Goal: Task Accomplishment & Management: Manage account settings

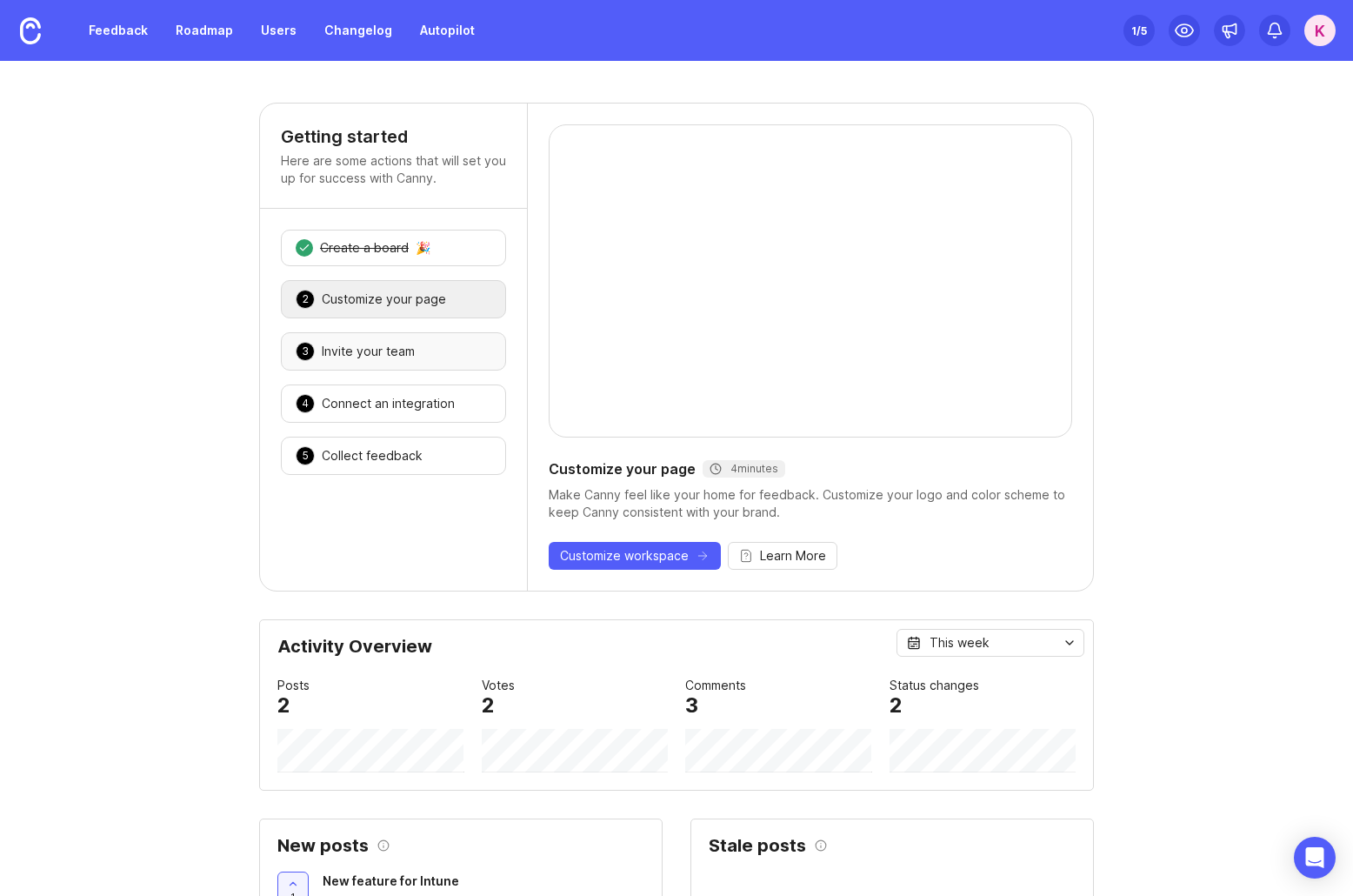
click at [383, 354] on div "Invite your team" at bounding box center [369, 350] width 93 height 17
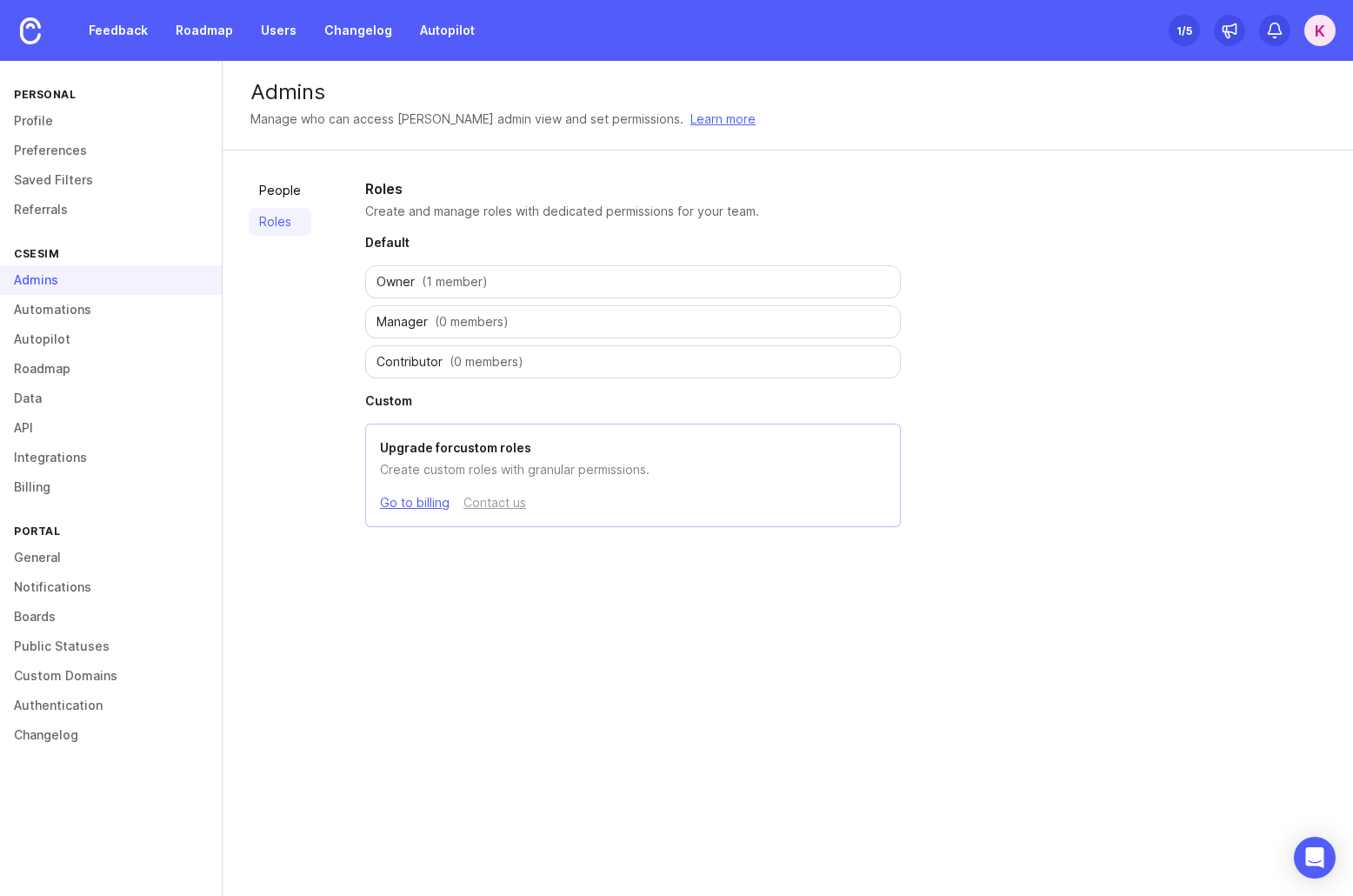
click at [426, 317] on div "Manager (0 members)" at bounding box center [633, 322] width 536 height 33
click at [289, 182] on link "People" at bounding box center [280, 190] width 63 height 28
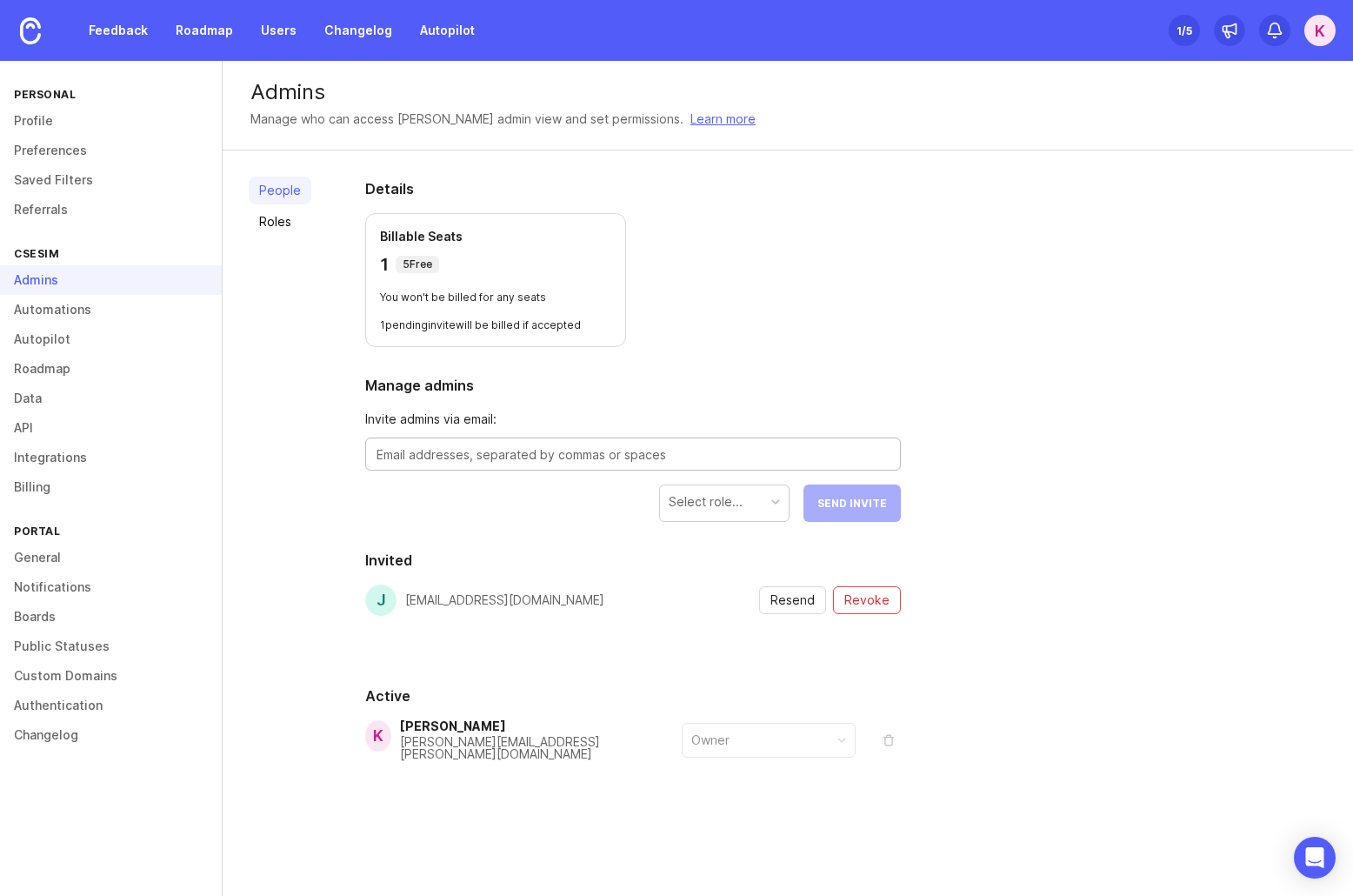
click at [543, 461] on textarea at bounding box center [633, 454] width 513 height 19
drag, startPoint x: 421, startPoint y: 466, endPoint x: 376, endPoint y: 460, distance: 45.4
click at [376, 460] on div "zac" at bounding box center [633, 454] width 536 height 33
drag, startPoint x: 401, startPoint y: 439, endPoint x: 350, endPoint y: 433, distance: 51.4
click at [350, 433] on div "Details Billable Seats 1 5 Free You won't be billed for any seats 1 pending inv…" at bounding box center [633, 510] width 592 height 721
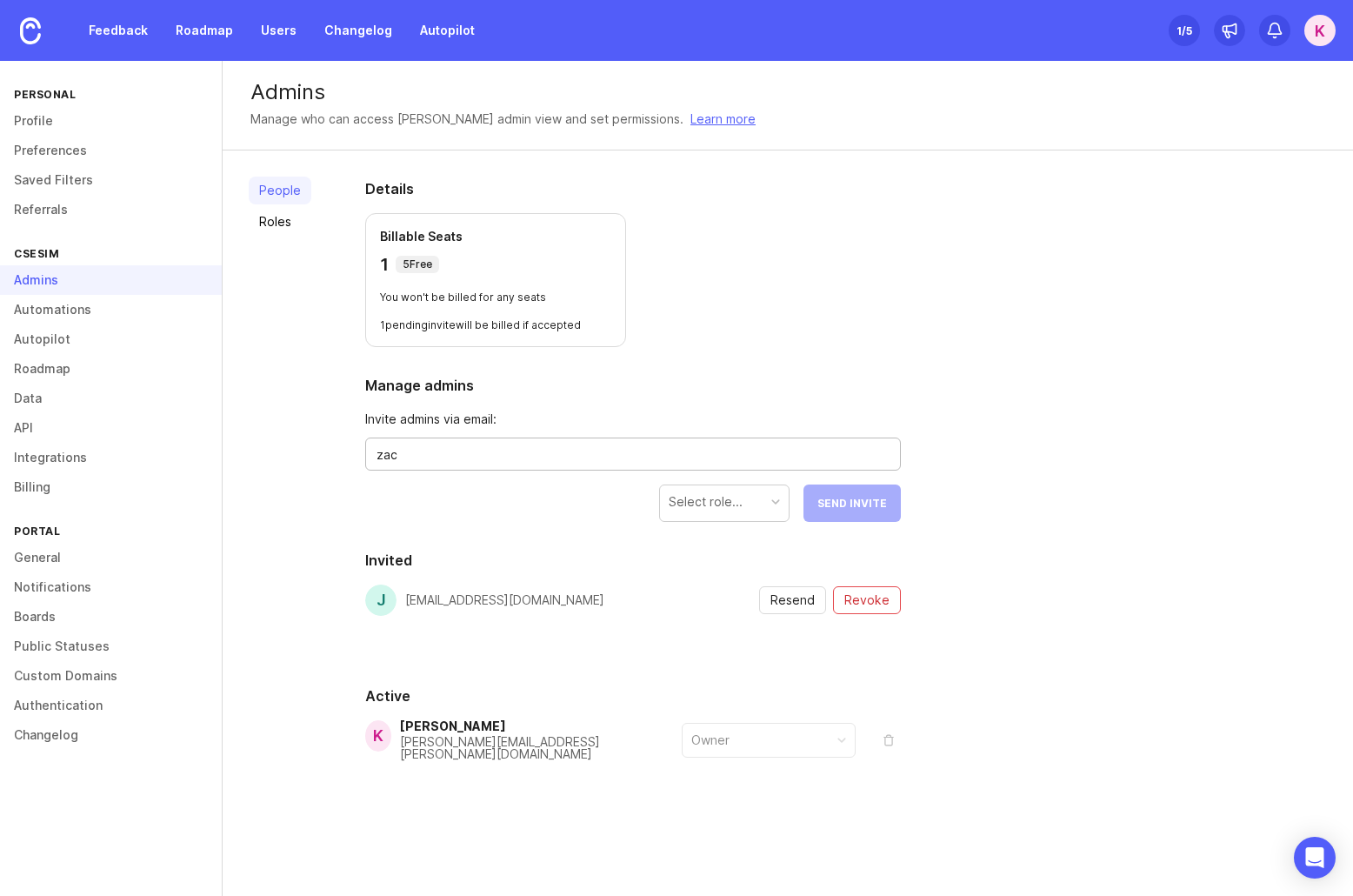
paste textarea "[PERSON_NAME][EMAIL_ADDRESS][DOMAIN_NAME]"
type textarea "[EMAIL_ADDRESS][DOMAIN_NAME]"
click at [770, 504] on div "Select role..." at bounding box center [724, 501] width 129 height 33
click at [856, 518] on button "Send Invite" at bounding box center [852, 503] width 97 height 38
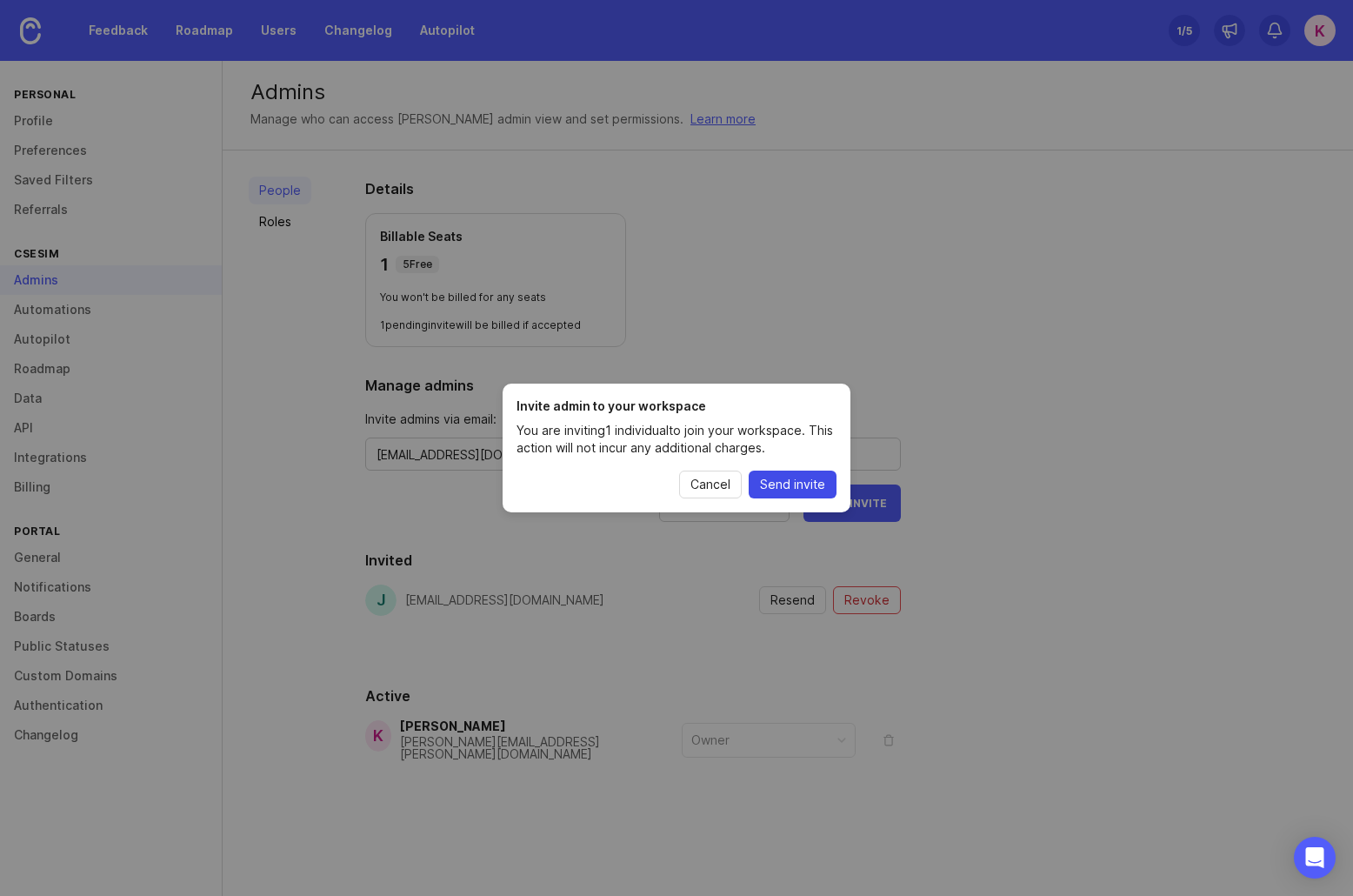
click at [806, 493] on button "Send invite" at bounding box center [793, 483] width 88 height 28
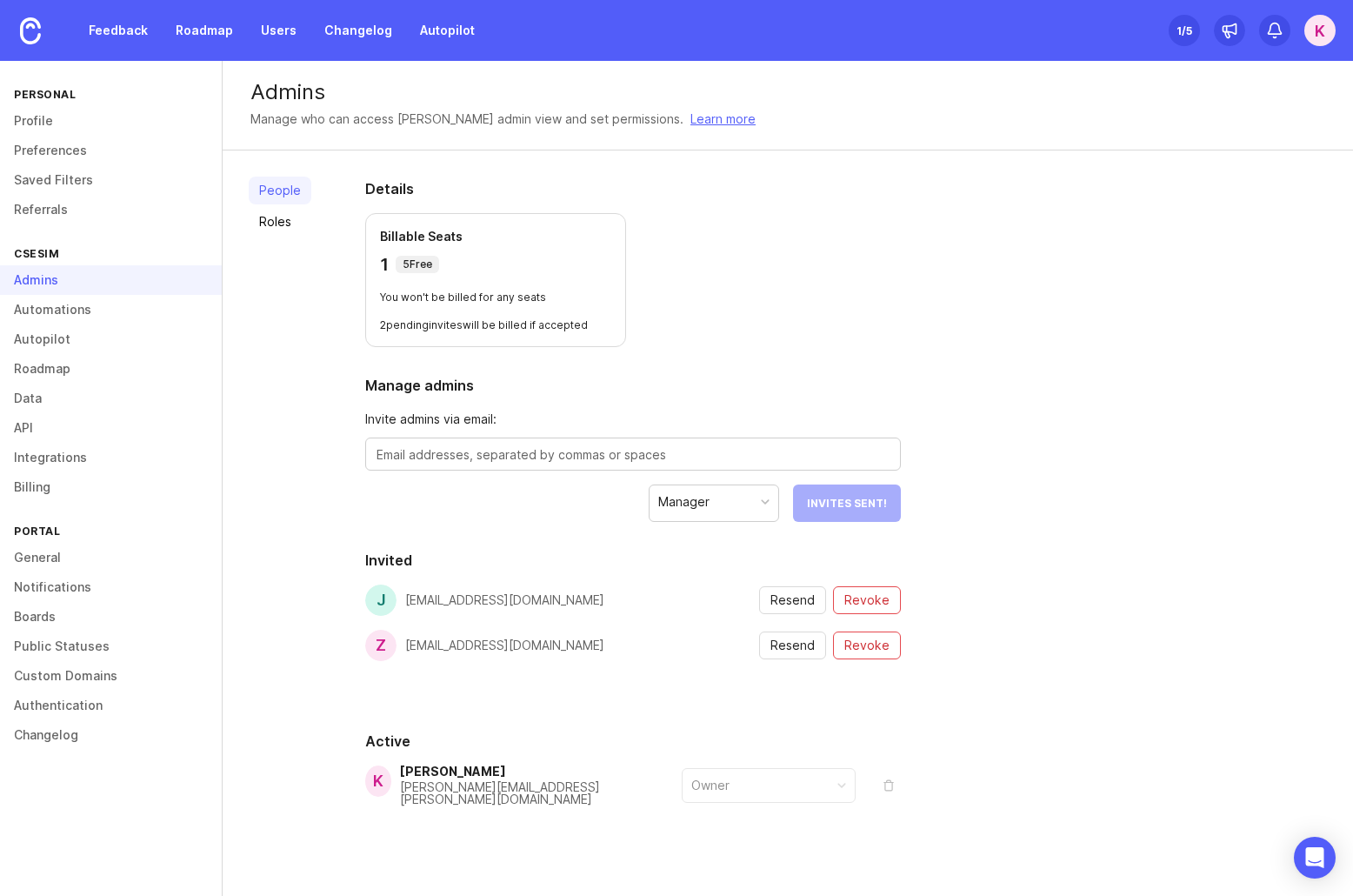
click at [275, 323] on div "People Roles" at bounding box center [280, 533] width 63 height 714
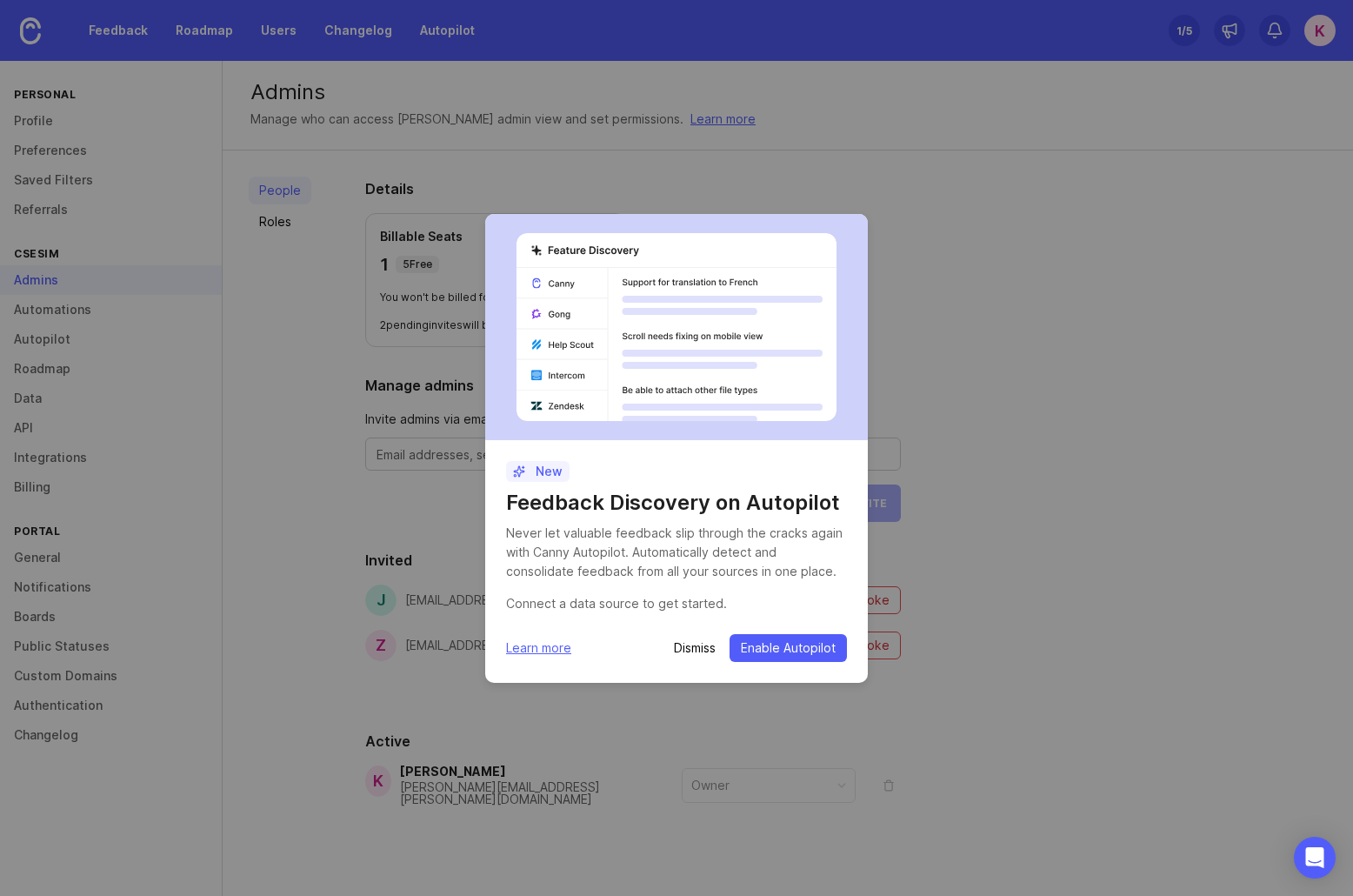
click at [703, 650] on p "Dismiss" at bounding box center [695, 647] width 41 height 17
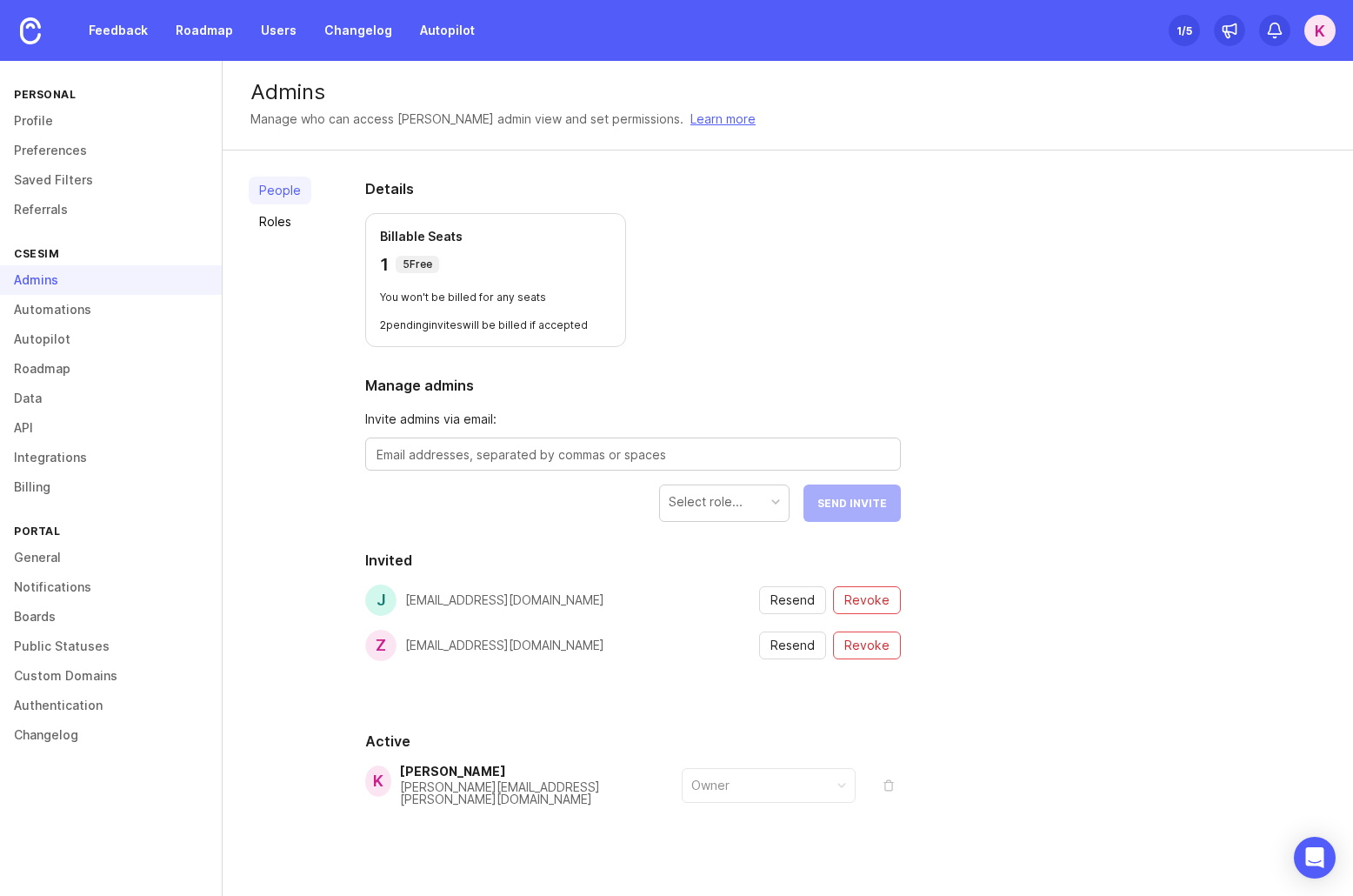
click at [755, 520] on div "Select role..." at bounding box center [724, 503] width 130 height 38
click at [725, 507] on div "Select role..." at bounding box center [706, 501] width 74 height 19
click at [859, 373] on div "Details Billable Seats 1 5 Free You won't be billed for any seats 2 pending inv…" at bounding box center [633, 533] width 592 height 766
click at [283, 214] on link "Roles" at bounding box center [280, 221] width 63 height 28
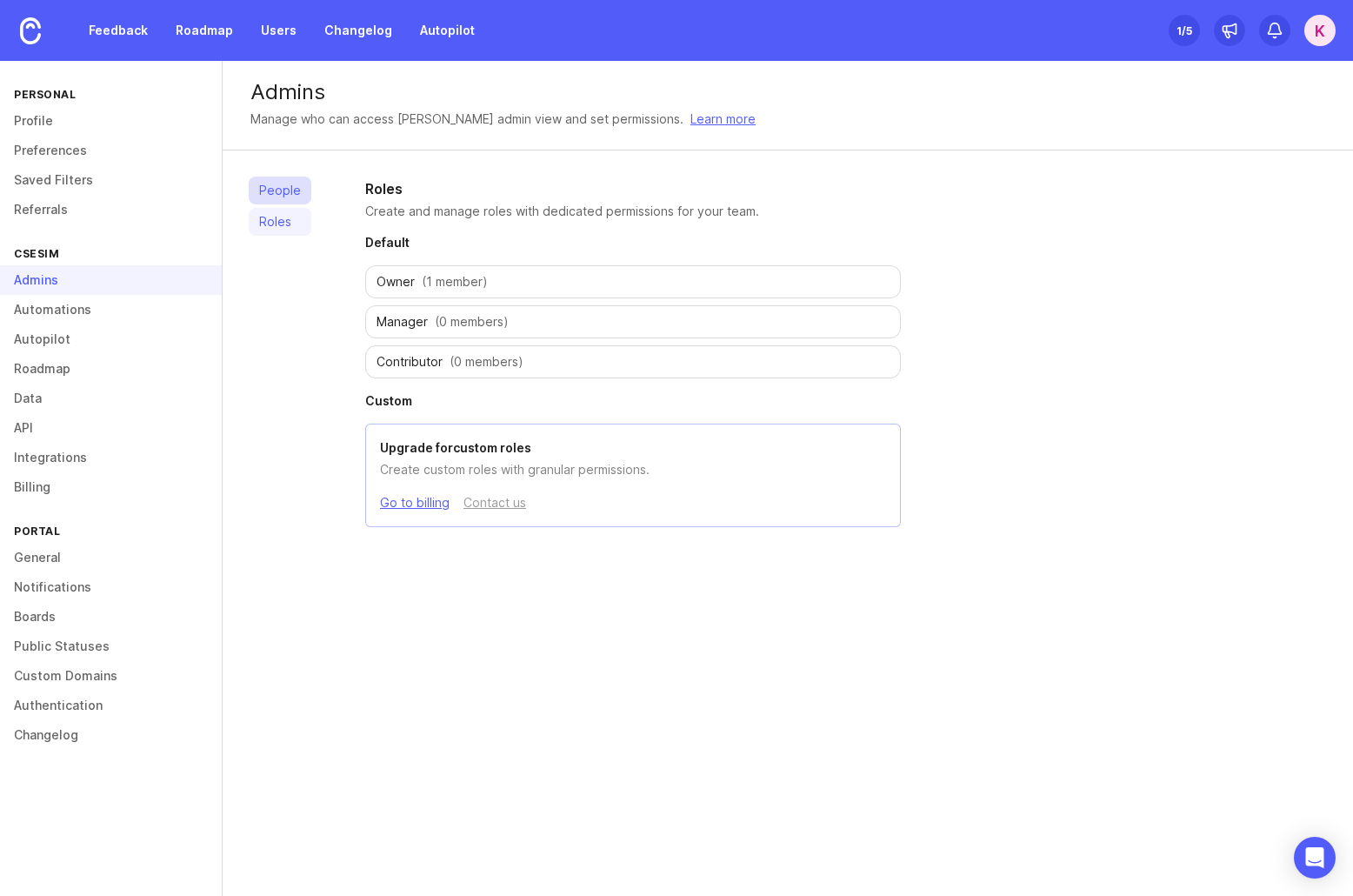
click at [295, 192] on link "People" at bounding box center [280, 190] width 63 height 28
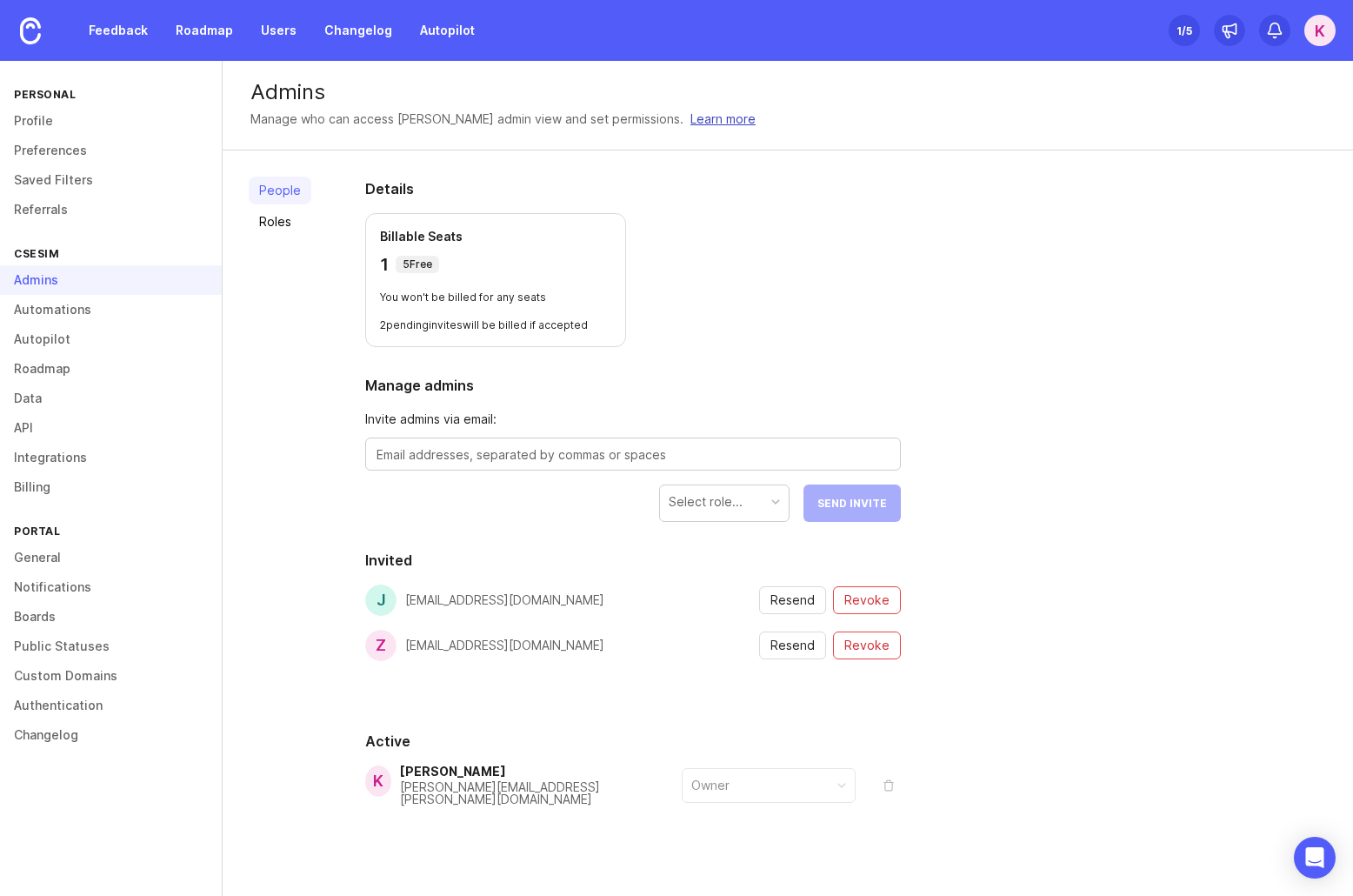
click at [690, 120] on link "Learn more" at bounding box center [723, 119] width 66 height 19
